Goal: Task Accomplishment & Management: Complete application form

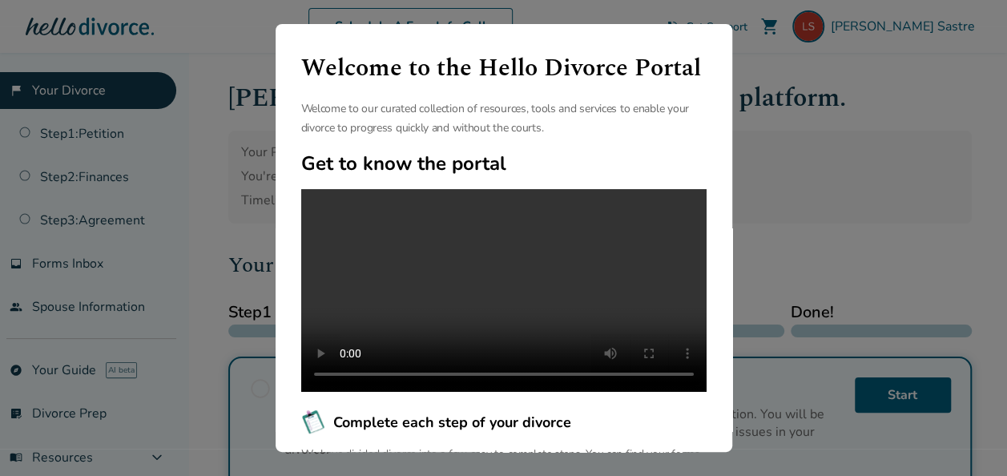
click at [867, 173] on div "Welcome to the Hello Divorce Portal Welcome to our curated collection of resour…" at bounding box center [503, 238] width 1007 height 476
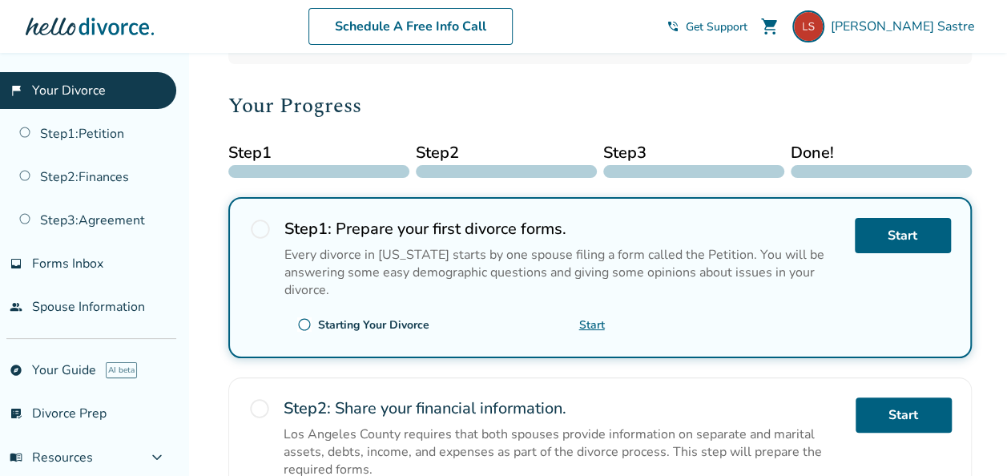
scroll to position [160, 0]
click at [896, 239] on link "Start" at bounding box center [903, 234] width 96 height 35
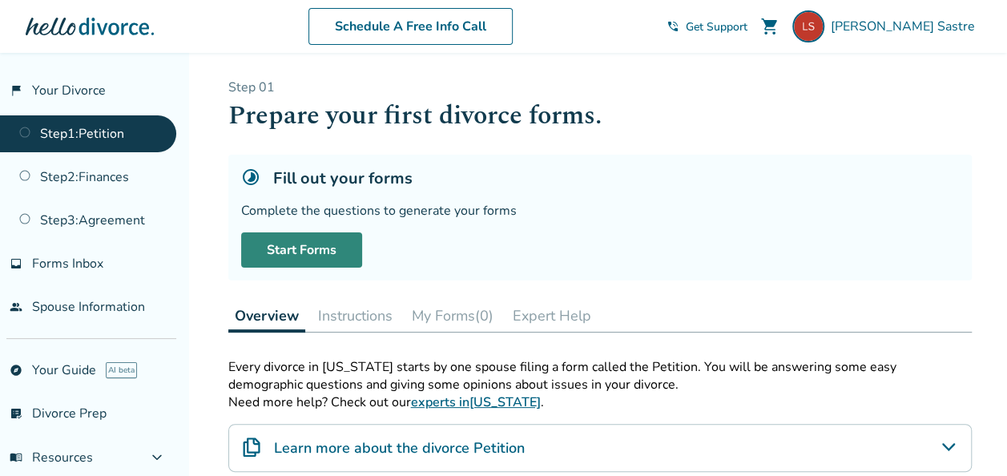
click at [312, 242] on link "Start Forms" at bounding box center [301, 249] width 121 height 35
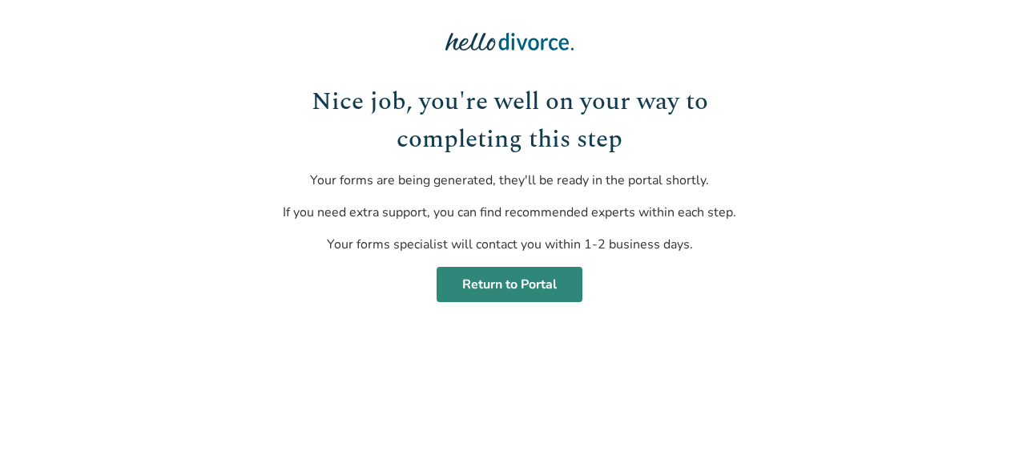
click at [533, 302] on div "Nice job, you're well on your way to completing this step Your forms are being …" at bounding box center [510, 164] width 509 height 328
click at [515, 287] on link "Return to Portal" at bounding box center [510, 284] width 146 height 35
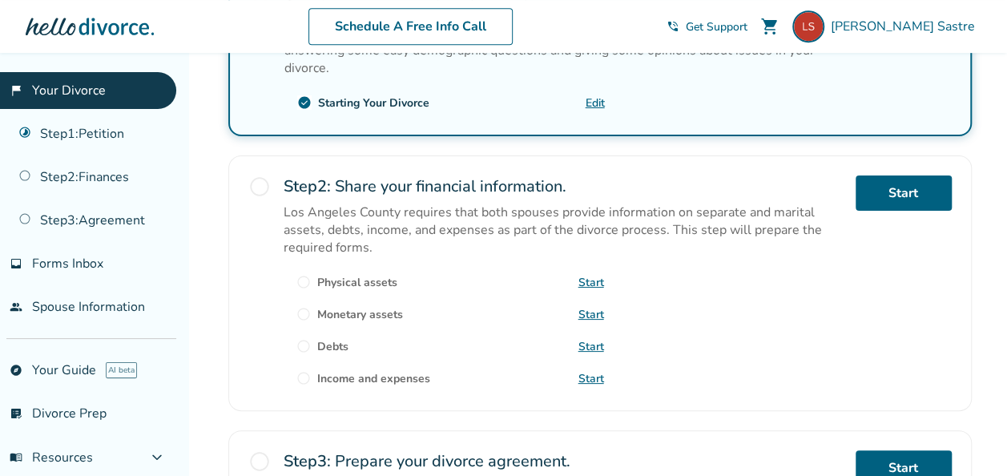
scroll to position [417, 0]
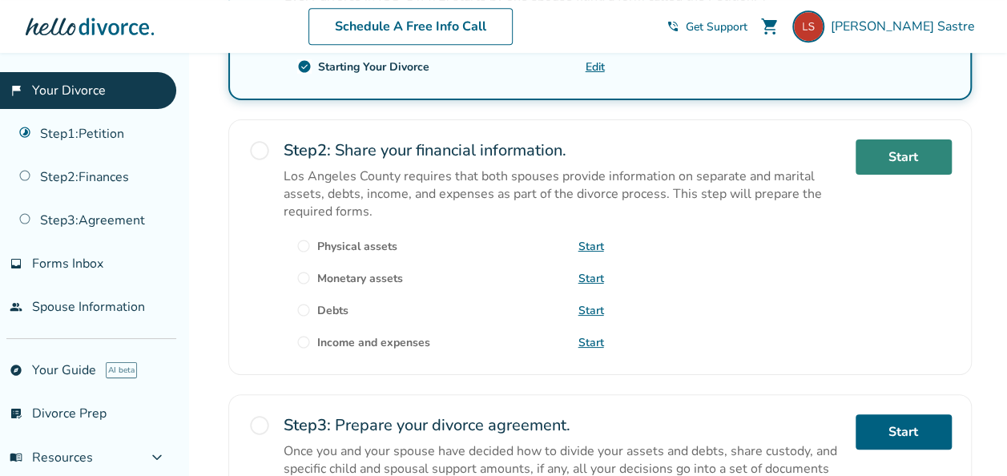
click at [894, 160] on link "Start" at bounding box center [904, 156] width 96 height 35
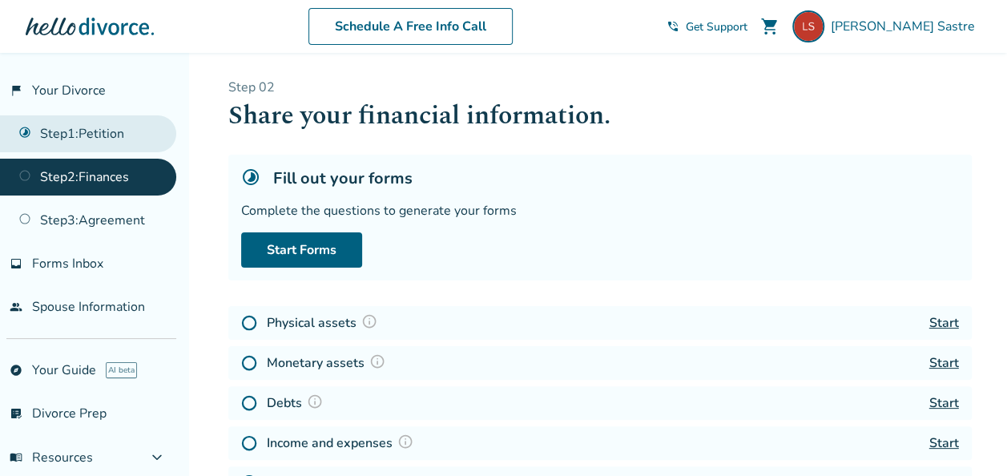
click at [110, 130] on link "Step 1 : Petition" at bounding box center [88, 133] width 176 height 37
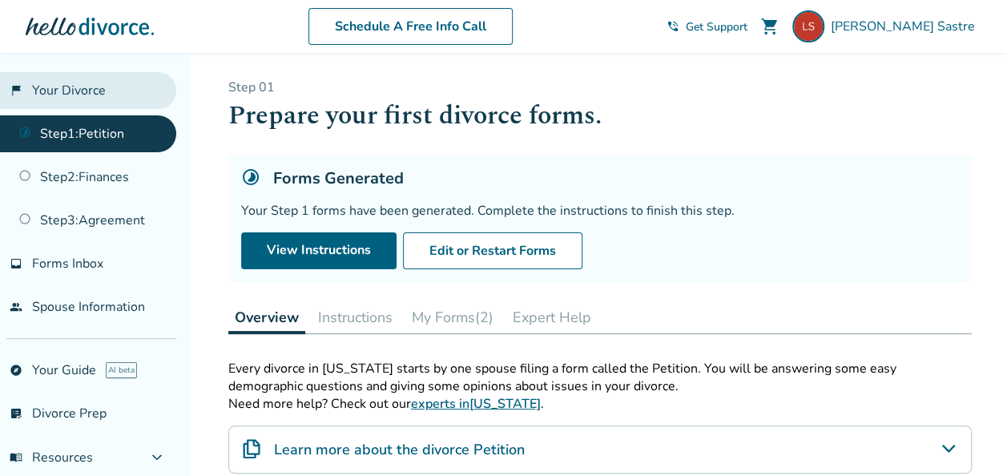
click at [82, 96] on link "flag_2 Your Divorce" at bounding box center [88, 90] width 176 height 37
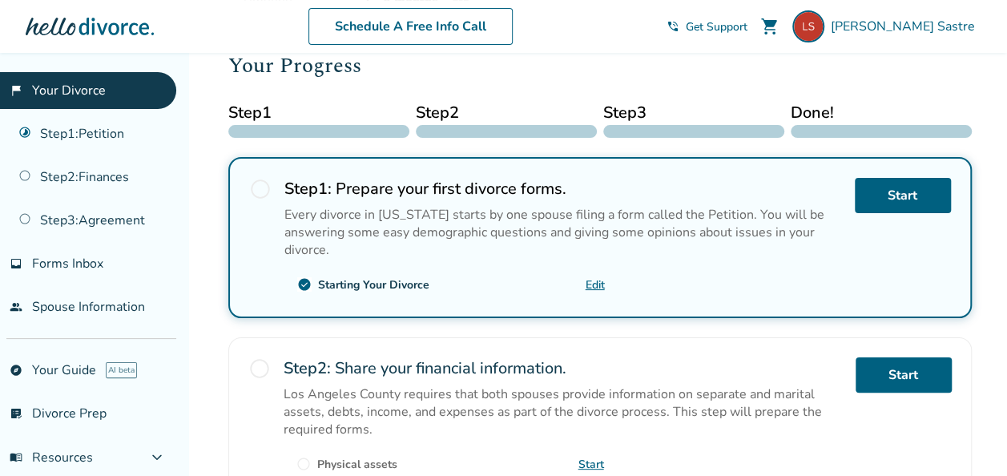
scroll to position [160, 0]
